Goal: Task Accomplishment & Management: Manage account settings

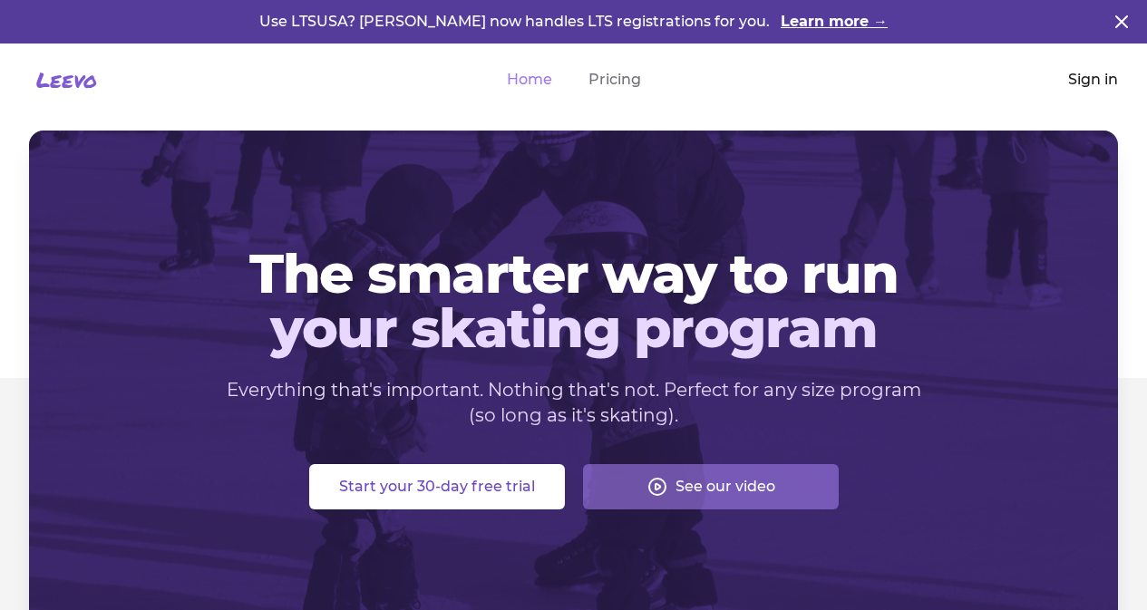
click at [1097, 85] on link "Sign in" at bounding box center [1093, 80] width 50 height 22
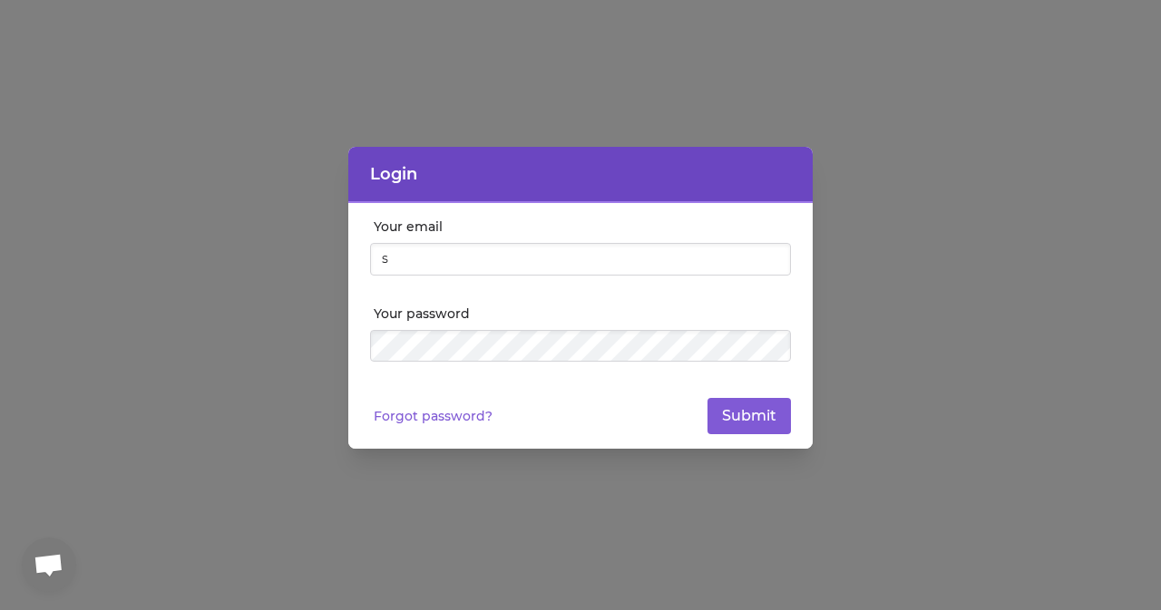
type input "[EMAIL_ADDRESS][DOMAIN_NAME]"
click at [452, 413] on link "Forgot password?" at bounding box center [433, 416] width 119 height 18
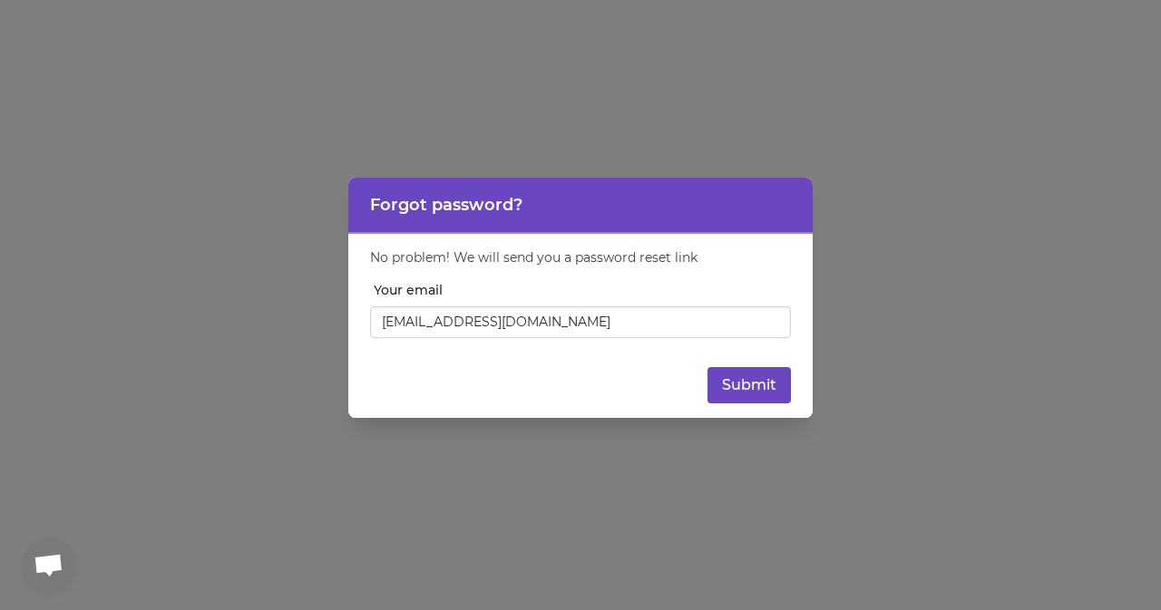
type input "[EMAIL_ADDRESS][DOMAIN_NAME]"
click at [722, 382] on button "Submit" at bounding box center [748, 385] width 83 height 36
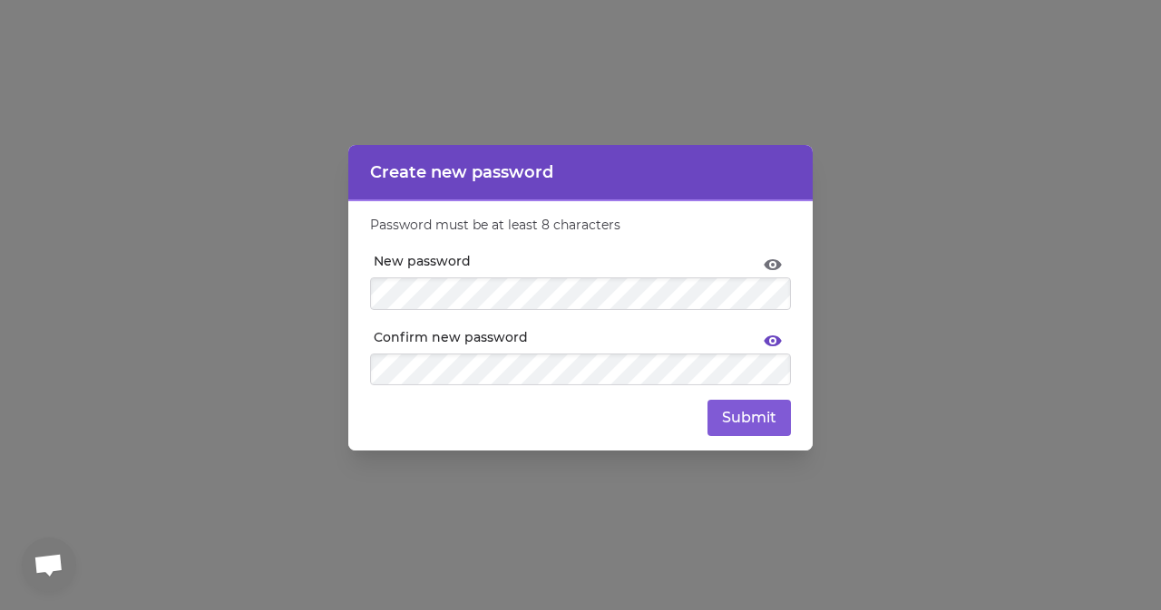
click at [774, 339] on icon at bounding box center [773, 343] width 22 height 22
click at [755, 414] on button "Submit" at bounding box center [748, 418] width 83 height 36
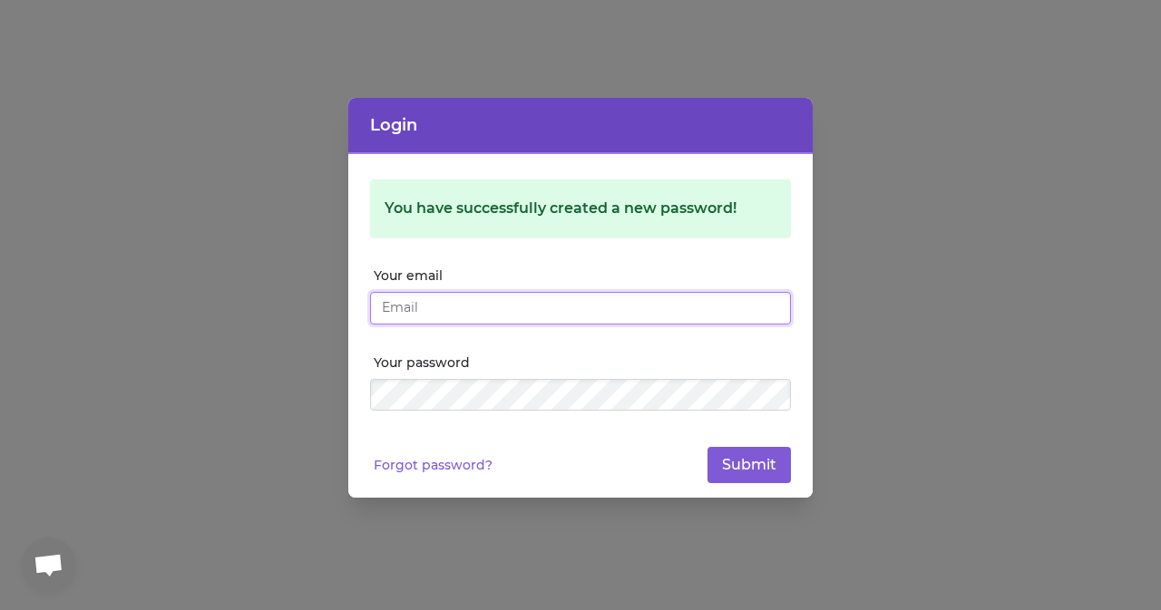
type input "[EMAIL_ADDRESS][DOMAIN_NAME]"
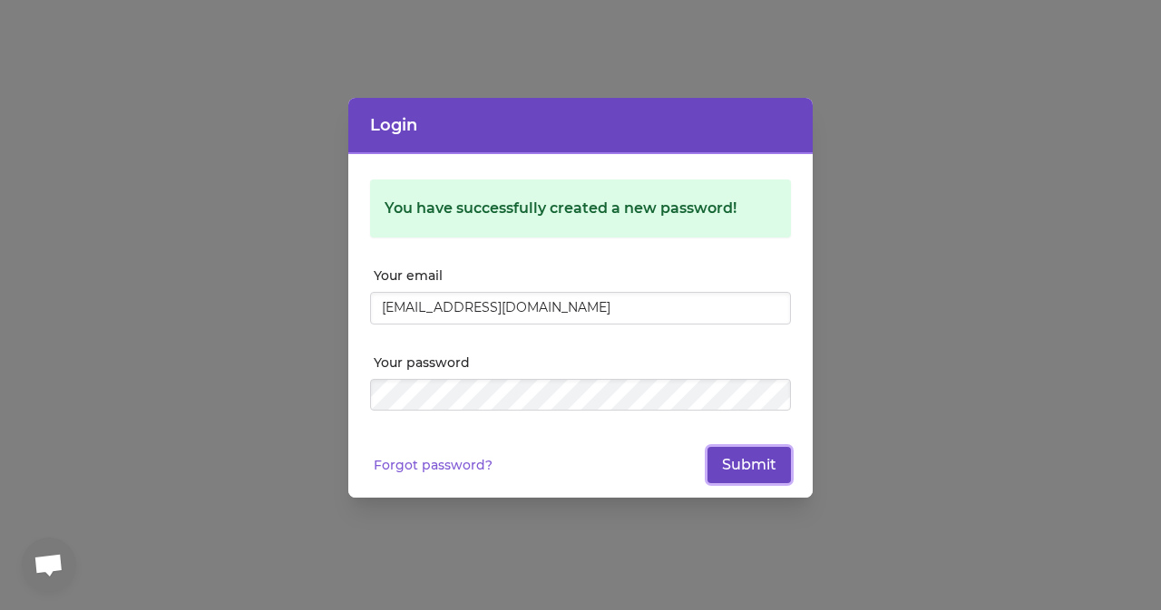
click at [745, 465] on button "Submit" at bounding box center [748, 465] width 83 height 36
